Goal: Check status: Check status

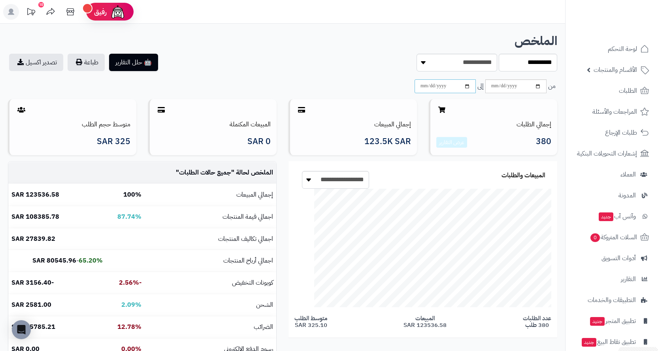
click at [447, 84] on input "**********" at bounding box center [444, 86] width 61 height 14
click at [468, 88] on input "**********" at bounding box center [444, 86] width 61 height 14
type input "**********"
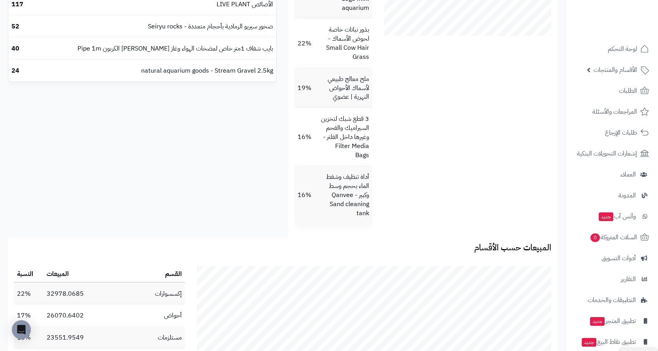
scroll to position [316, 0]
